Goal: Transaction & Acquisition: Obtain resource

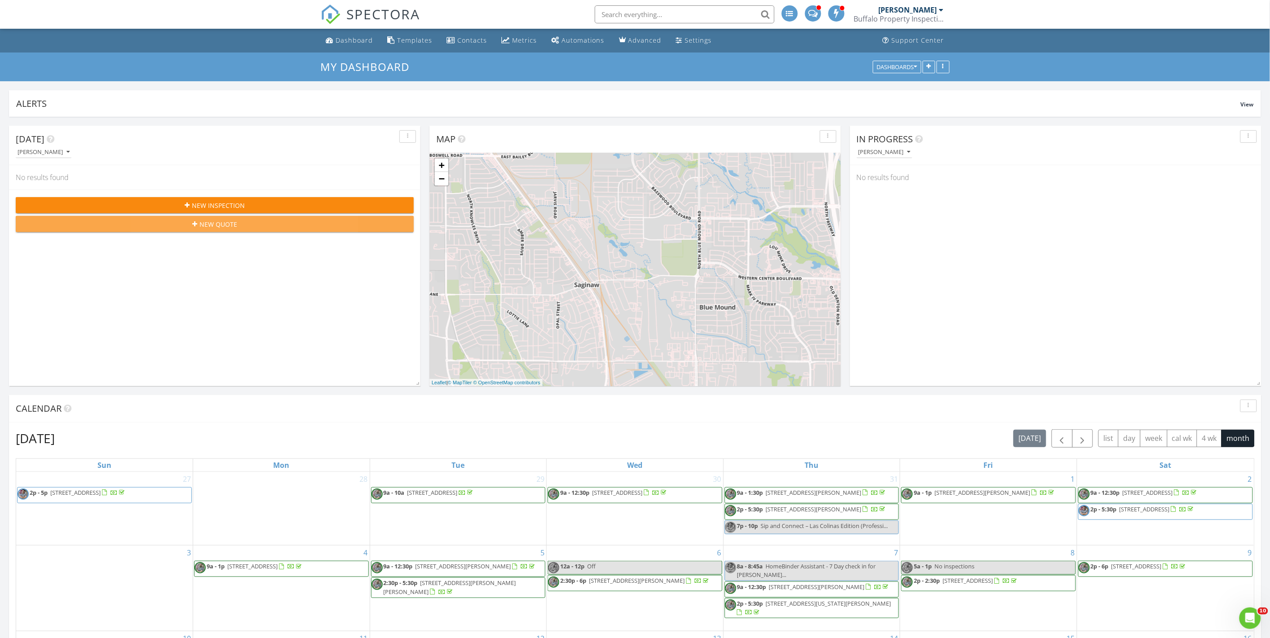
click at [219, 223] on span "New Quote" at bounding box center [218, 224] width 38 height 9
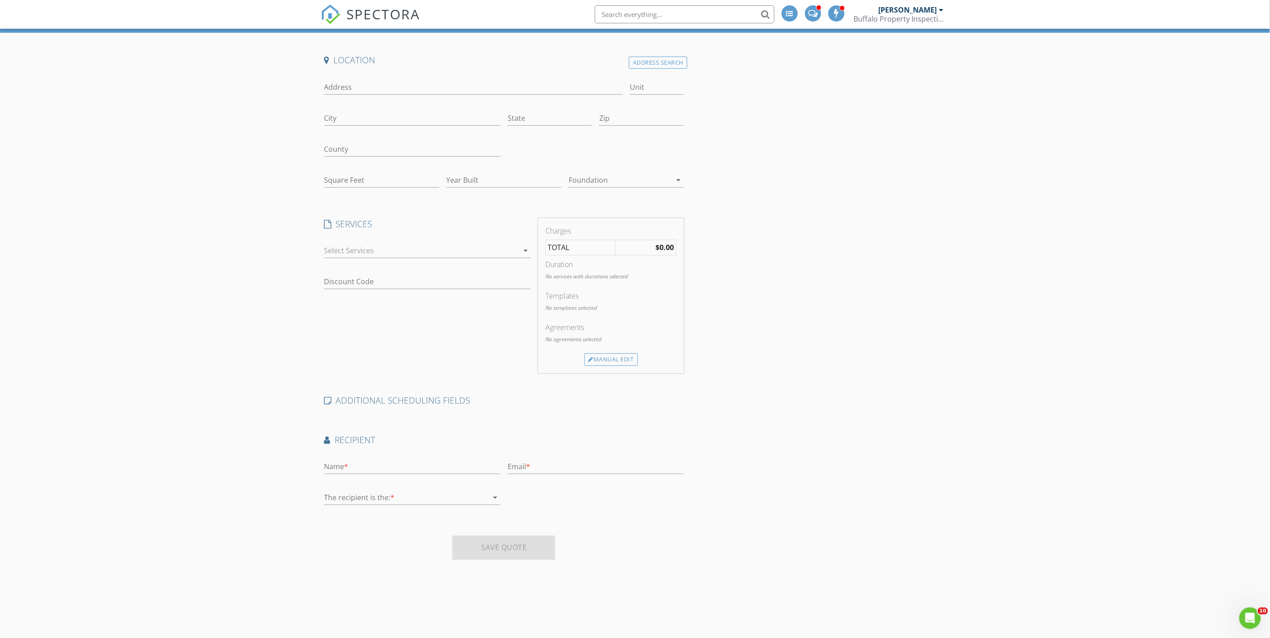
click at [375, 257] on div at bounding box center [421, 251] width 194 height 14
click at [367, 283] on div "Home Inspection" at bounding box center [380, 283] width 58 height 11
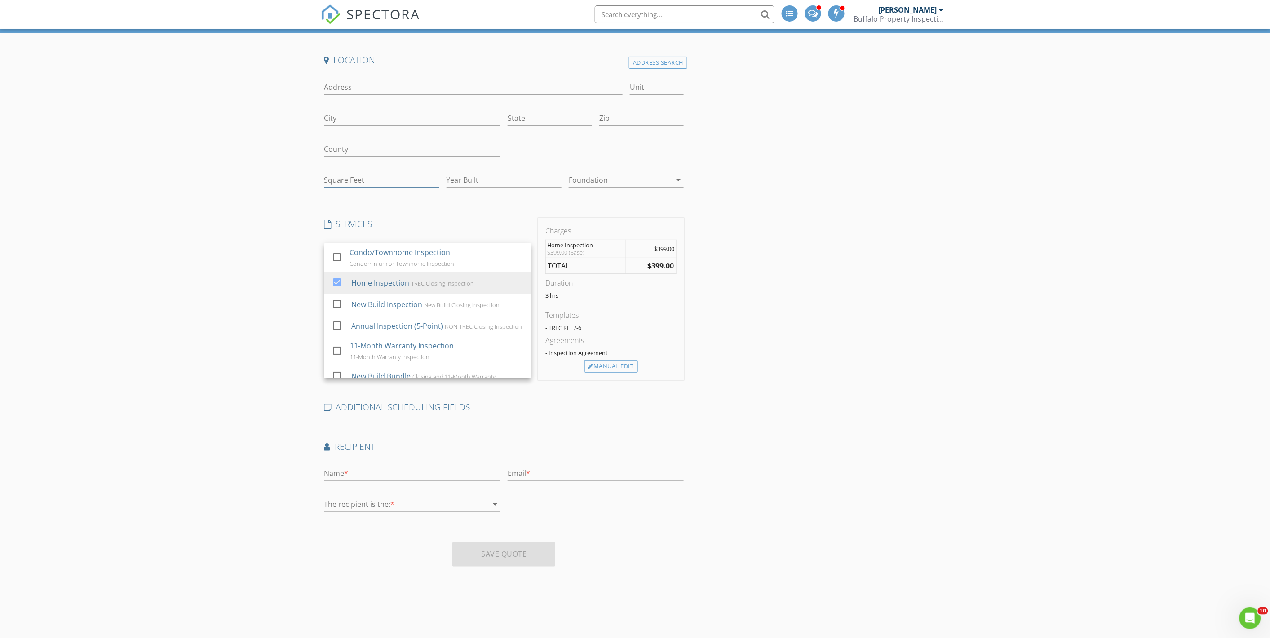
click at [345, 182] on input "Square Feet" at bounding box center [381, 180] width 115 height 15
type input "3500"
click at [96, 282] on div "Create a Quote Send an estimate based on your pricing under settings > services…" at bounding box center [635, 322] width 1270 height 638
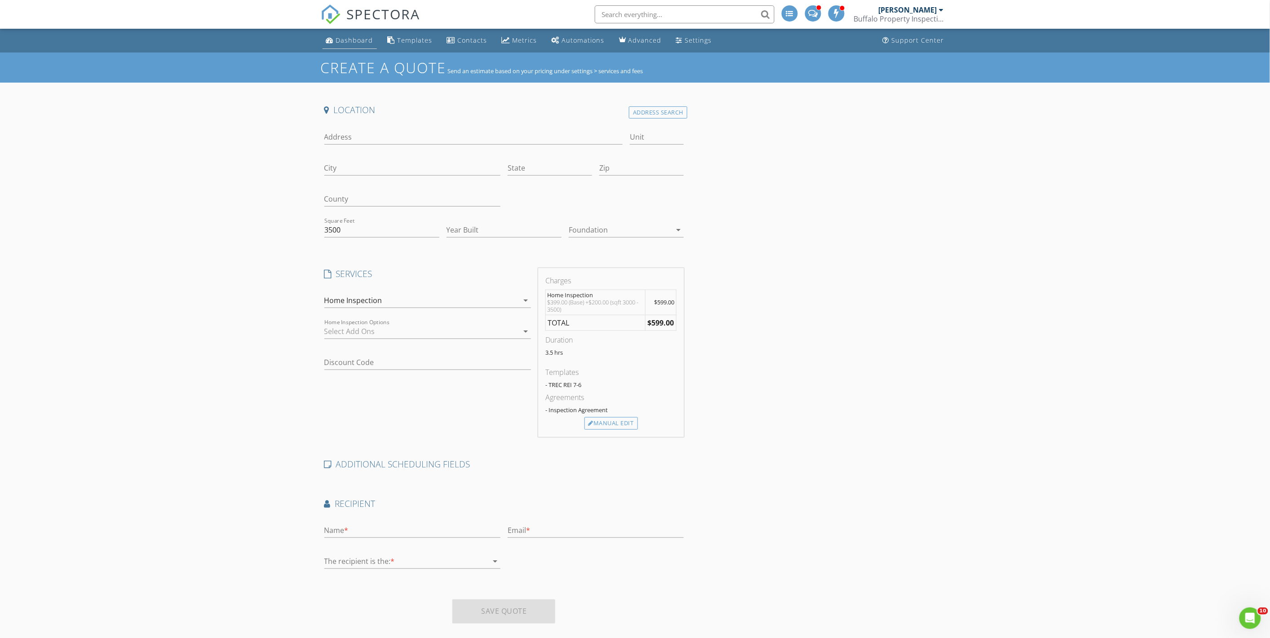
click at [336, 38] on div "Dashboard" at bounding box center [354, 40] width 37 height 9
